Goal: Navigation & Orientation: Find specific page/section

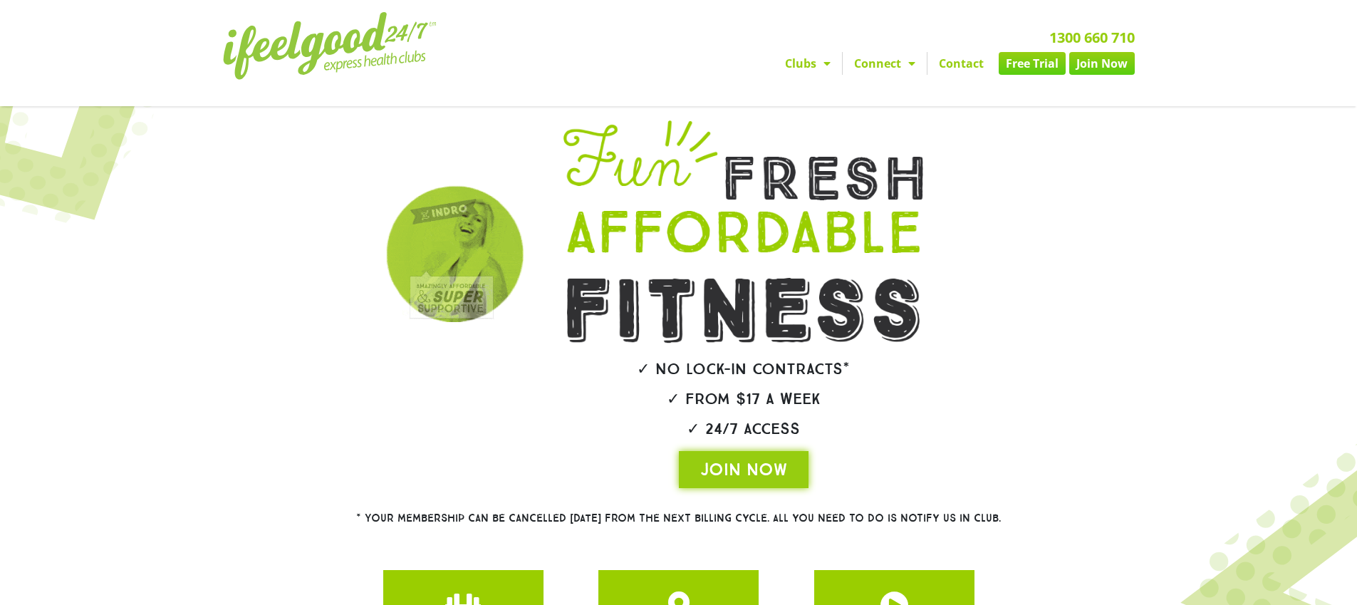
click at [828, 62] on span "Menu" at bounding box center [823, 64] width 14 height 26
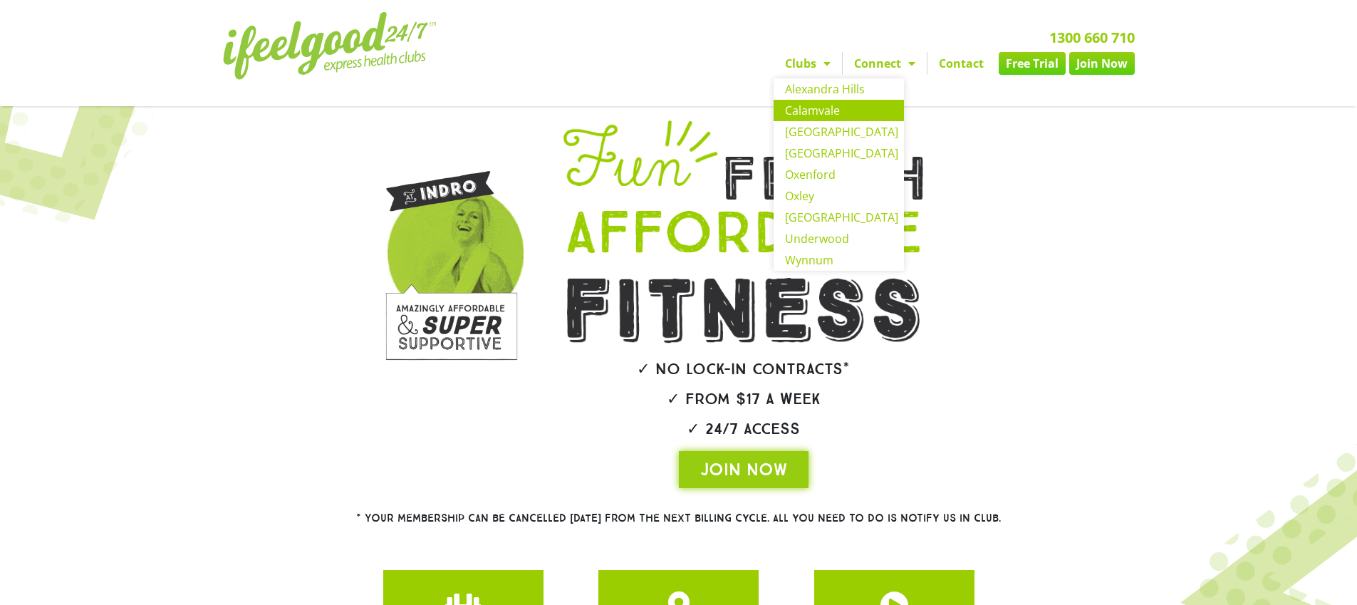
click at [809, 102] on link "Calamvale" at bounding box center [839, 110] width 130 height 21
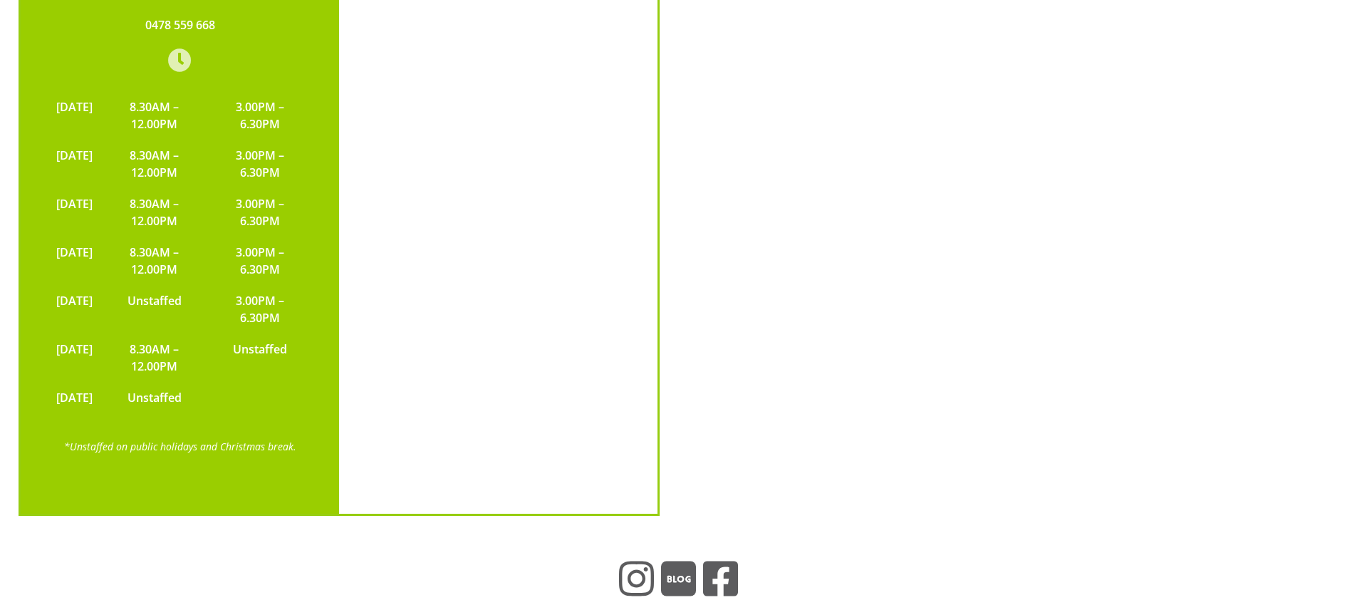
scroll to position [3466, 0]
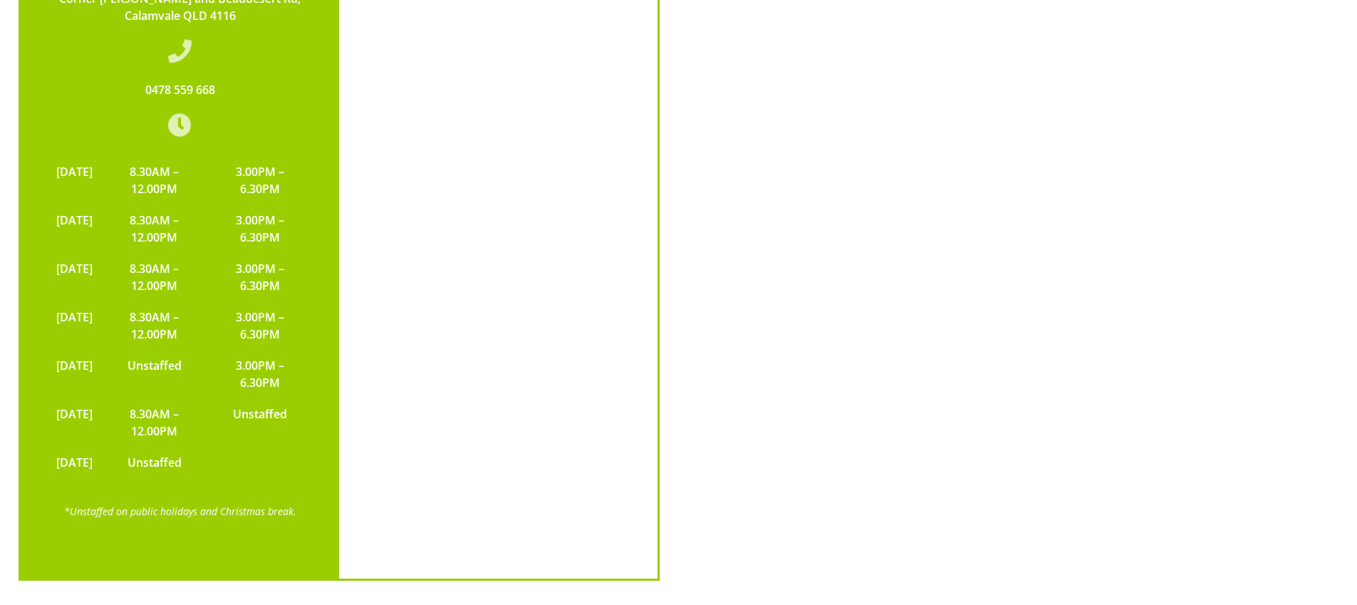
copy div
